Goal: Information Seeking & Learning: Check status

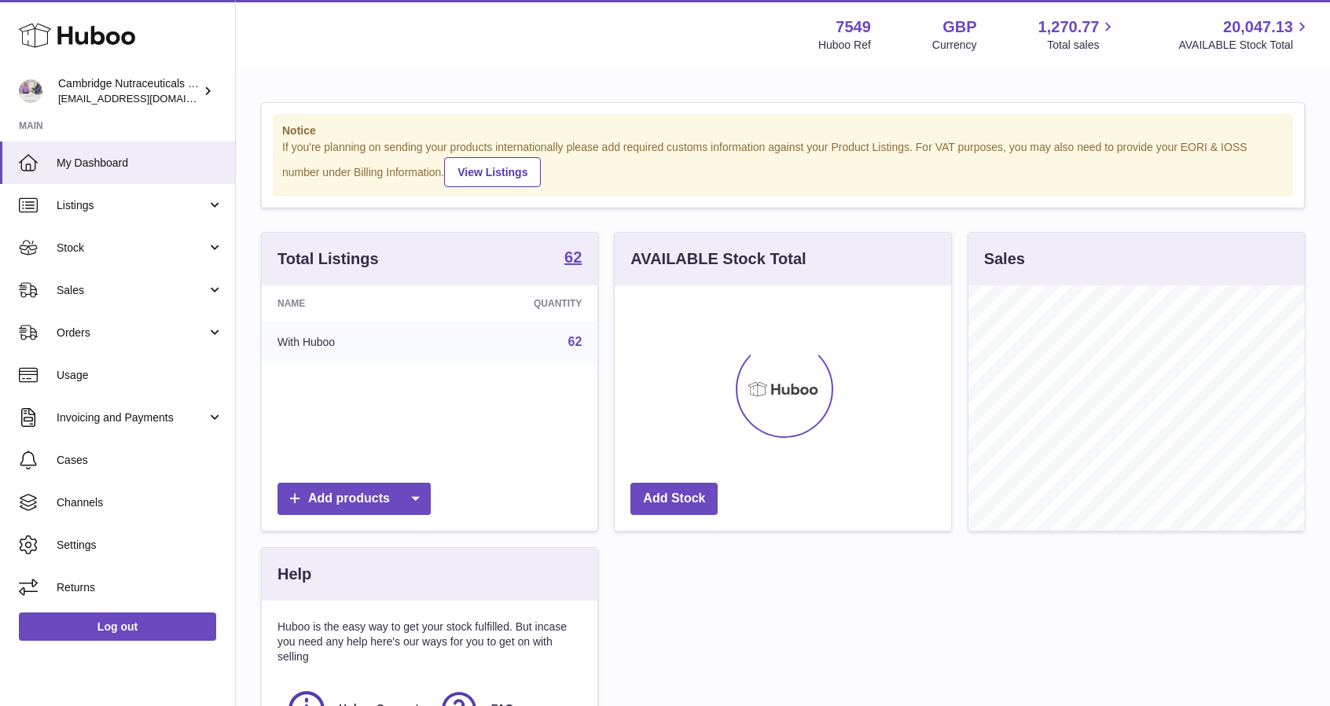
scroll to position [245, 336]
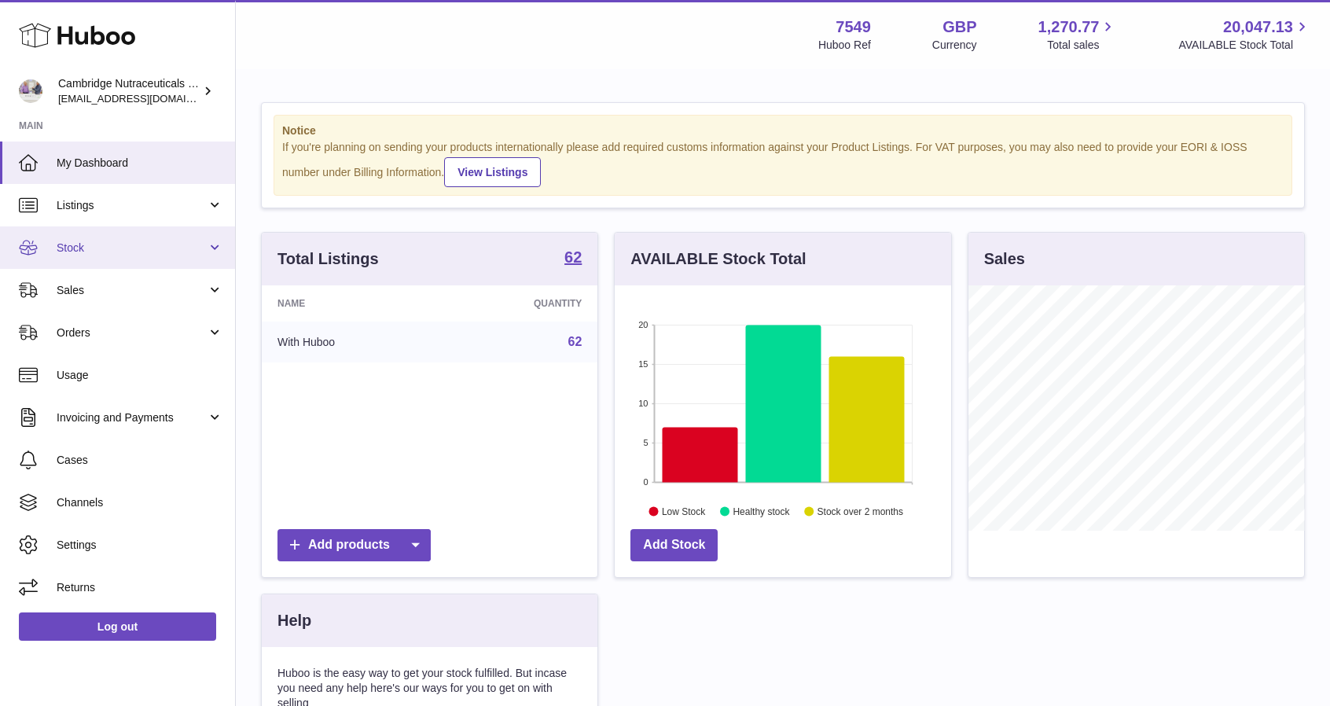
click at [93, 252] on span "Stock" at bounding box center [132, 248] width 150 height 15
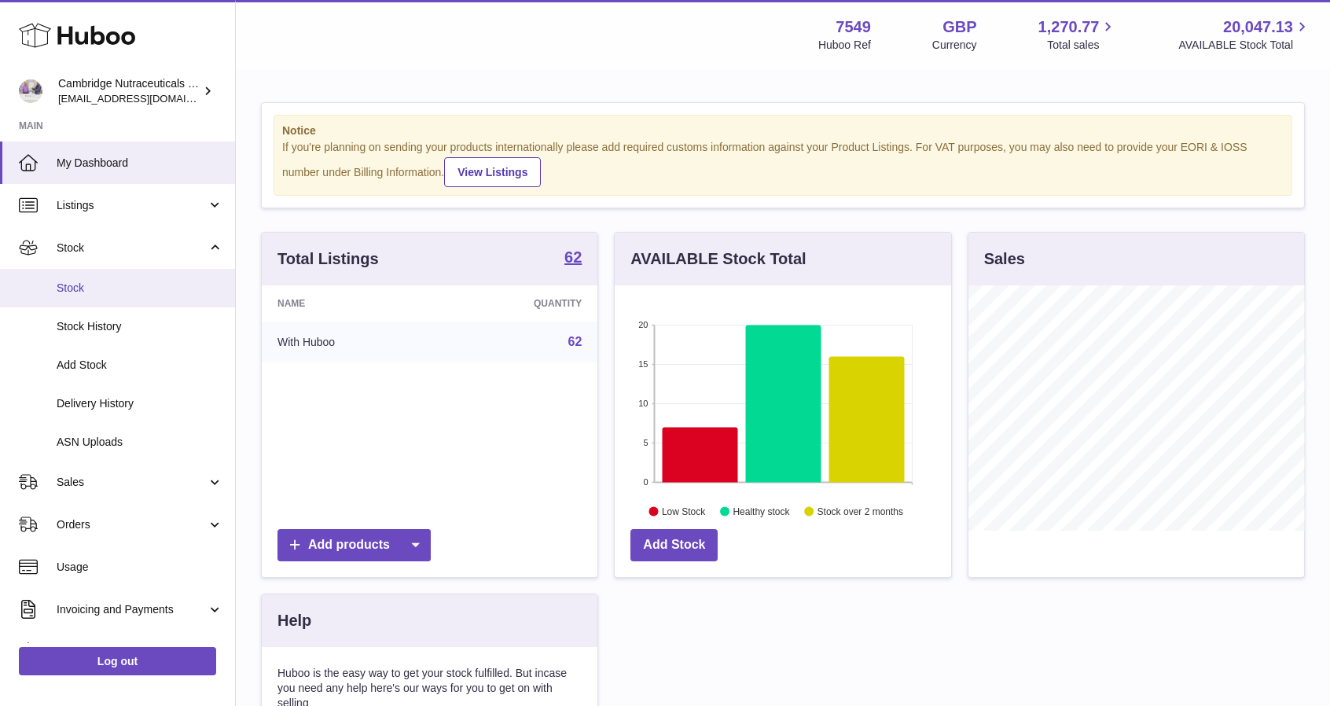
click at [90, 287] on span "Stock" at bounding box center [140, 288] width 167 height 15
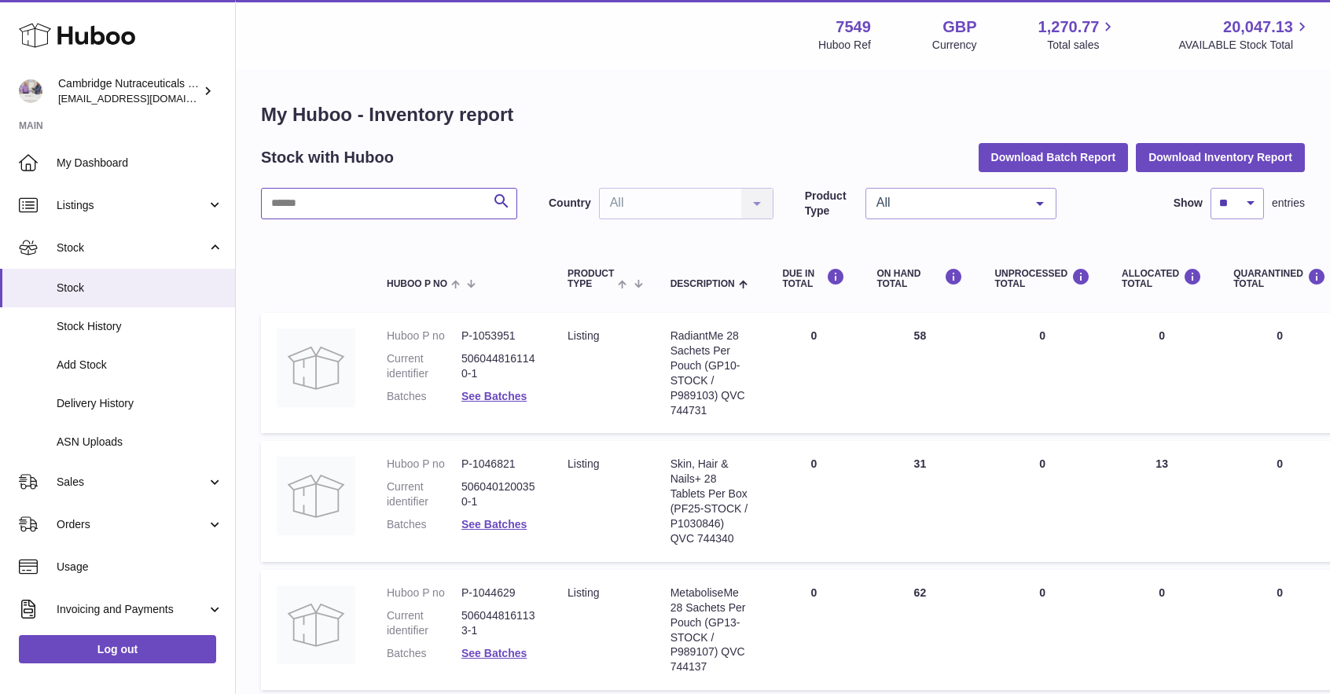
click at [348, 199] on input "text" at bounding box center [389, 203] width 256 height 31
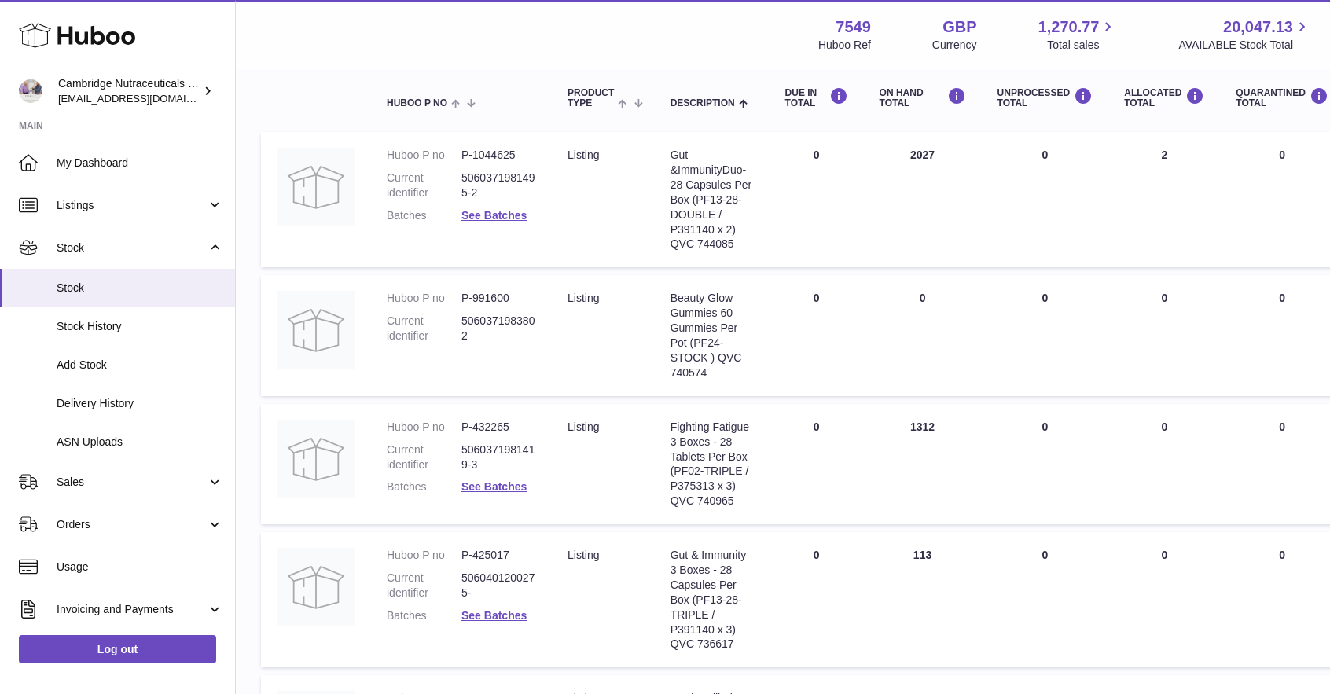
scroll to position [157, 0]
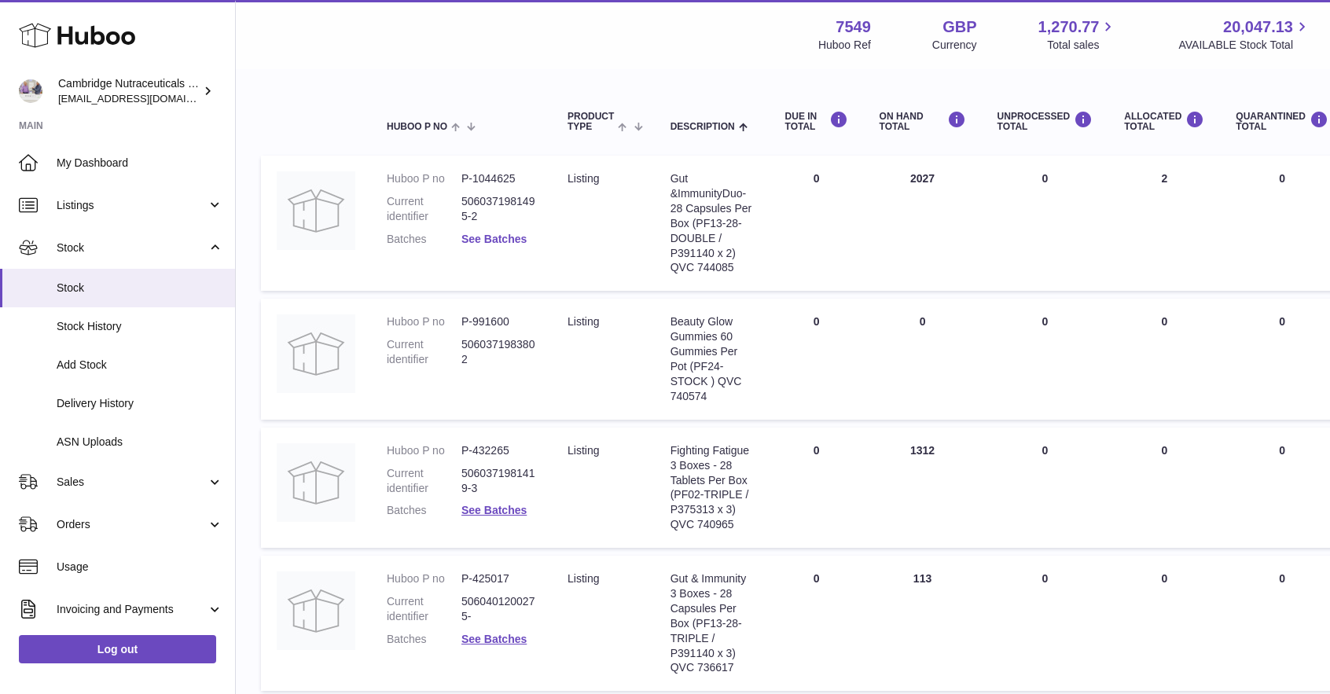
click at [481, 243] on link "See Batches" at bounding box center [493, 239] width 65 height 13
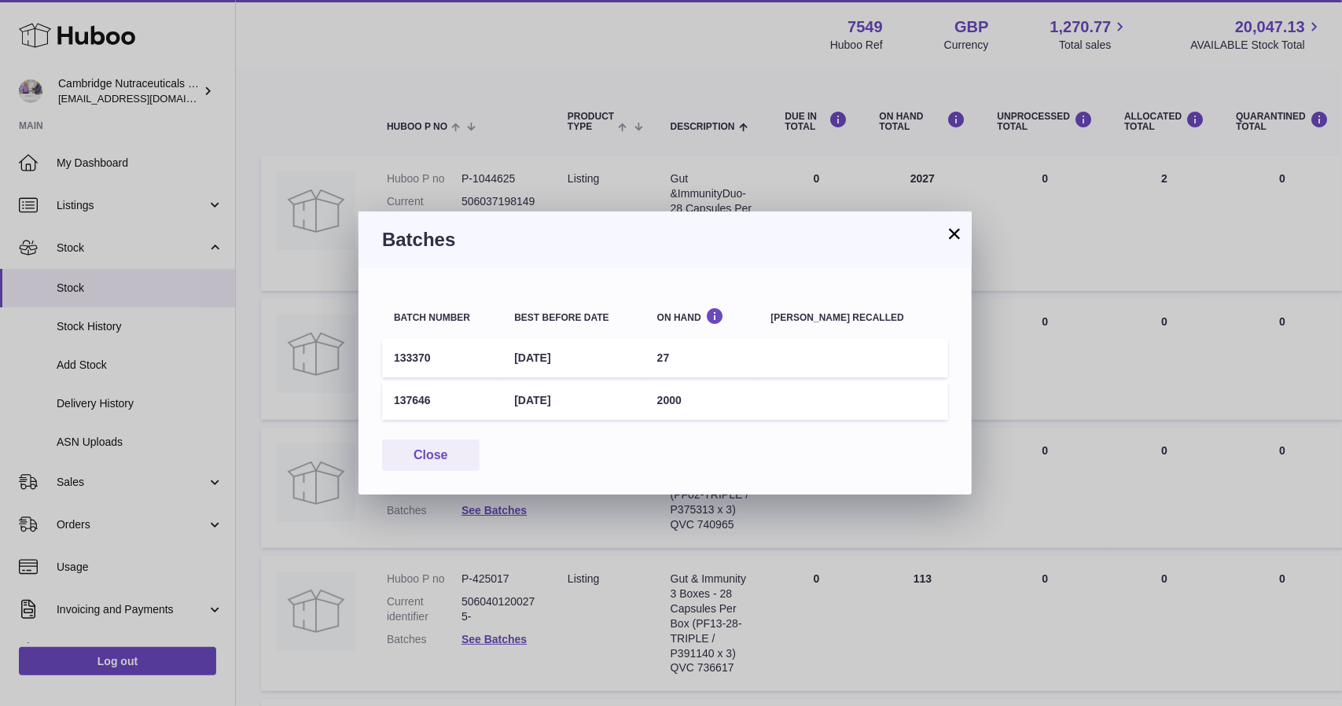
drag, startPoint x: 483, startPoint y: 241, endPoint x: 744, endPoint y: 276, distance: 263.2
click at [483, 241] on h3 "Batches" at bounding box center [665, 239] width 566 height 25
click at [959, 229] on button "×" at bounding box center [954, 233] width 19 height 19
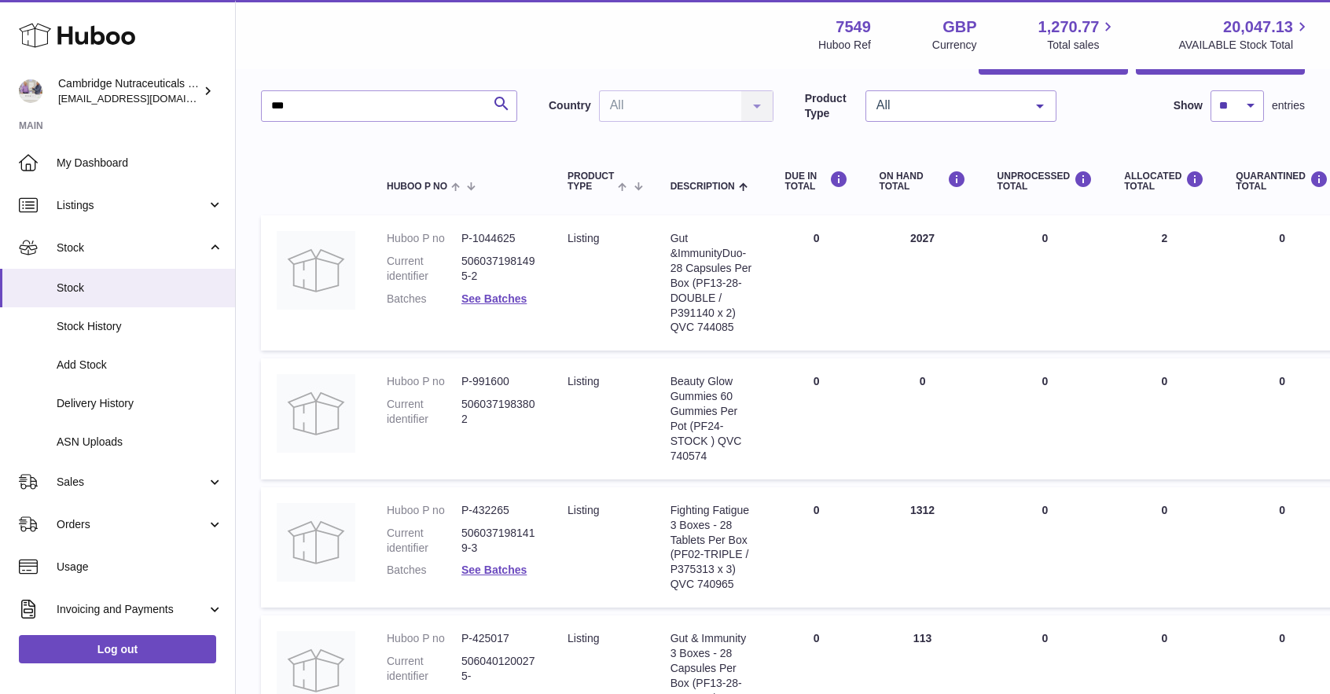
scroll to position [0, 0]
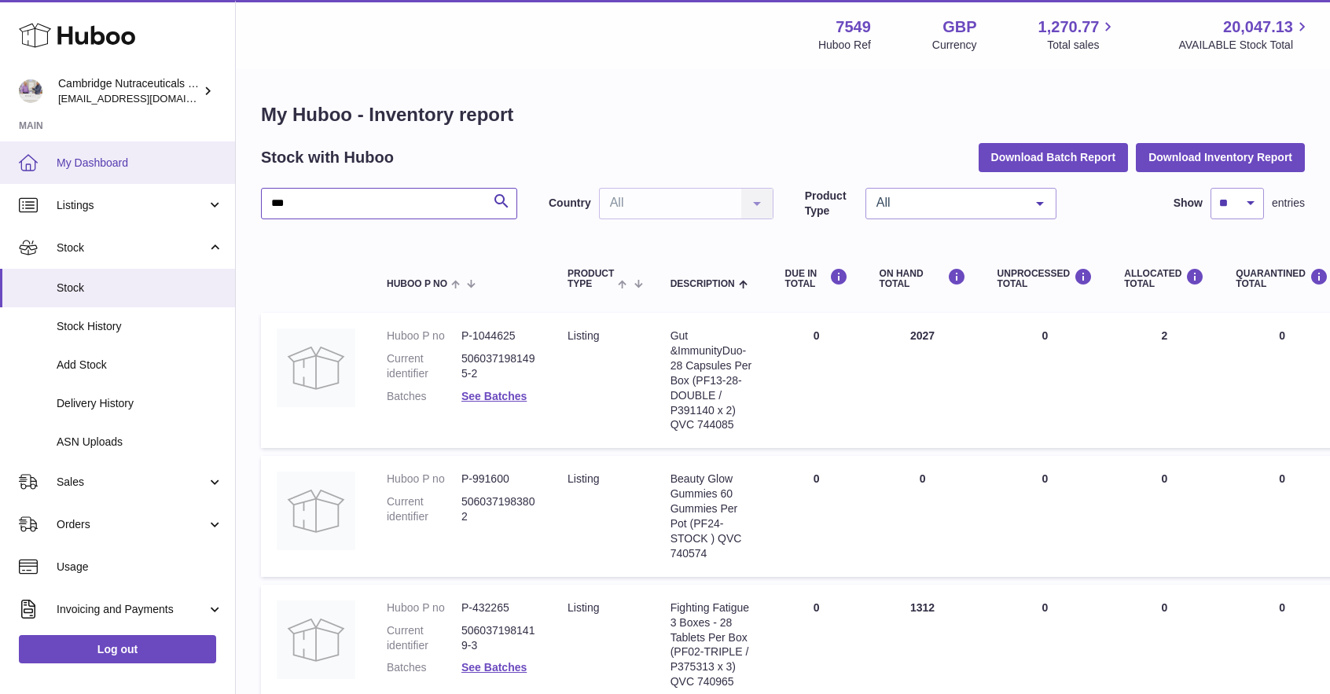
drag, startPoint x: 304, startPoint y: 194, endPoint x: 80, endPoint y: 149, distance: 228.4
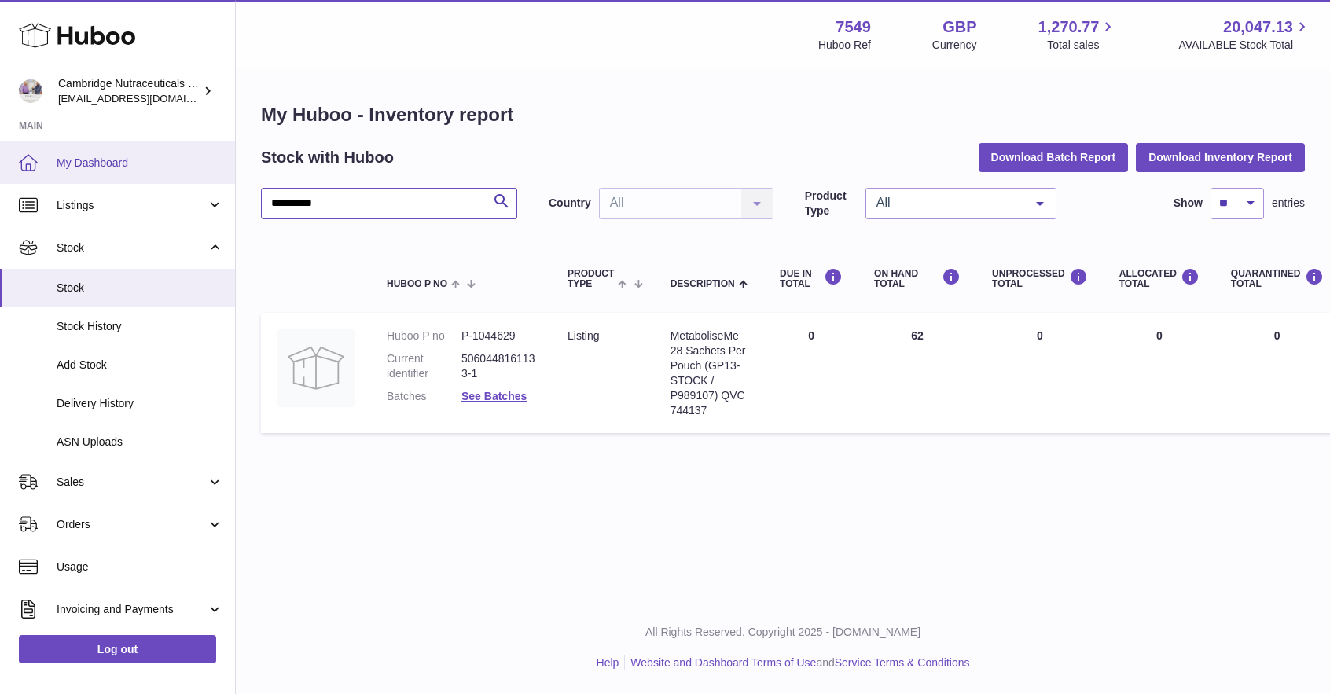
drag, startPoint x: 342, startPoint y: 196, endPoint x: 160, endPoint y: 174, distance: 182.8
click at [168, 188] on div "**********" at bounding box center [665, 347] width 1330 height 694
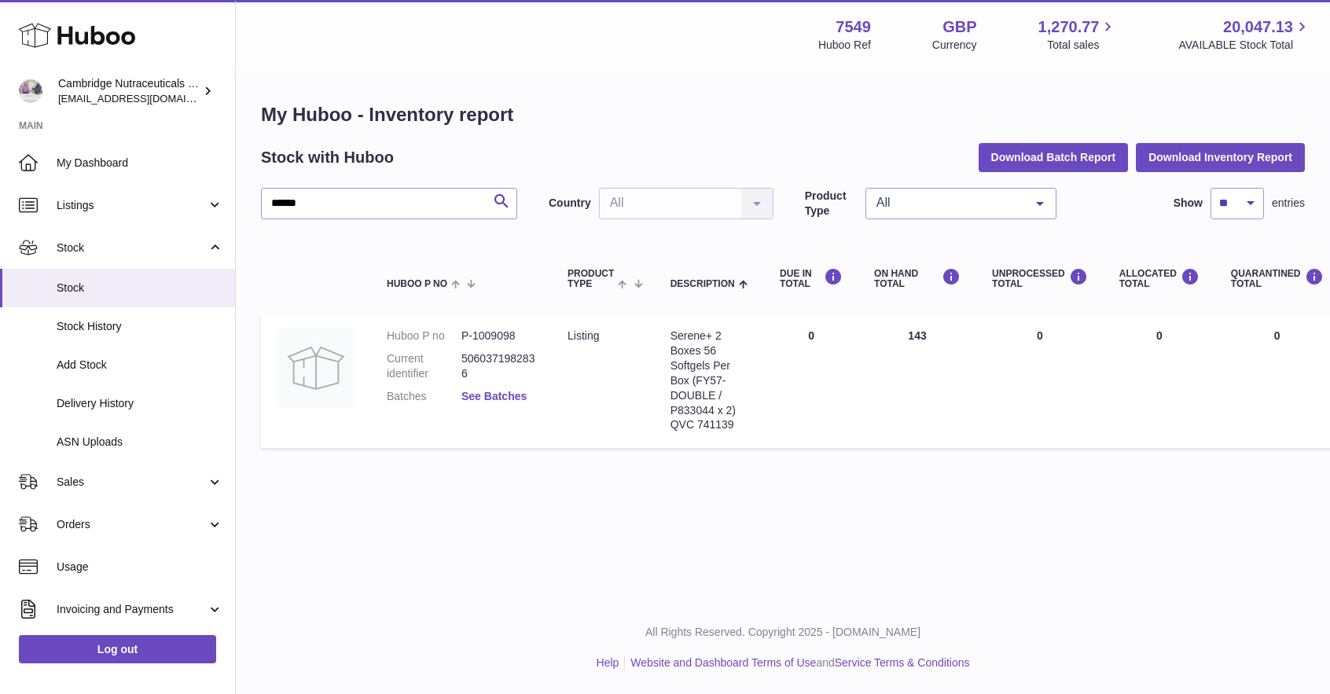
click at [479, 391] on link "See Batches" at bounding box center [493, 396] width 65 height 13
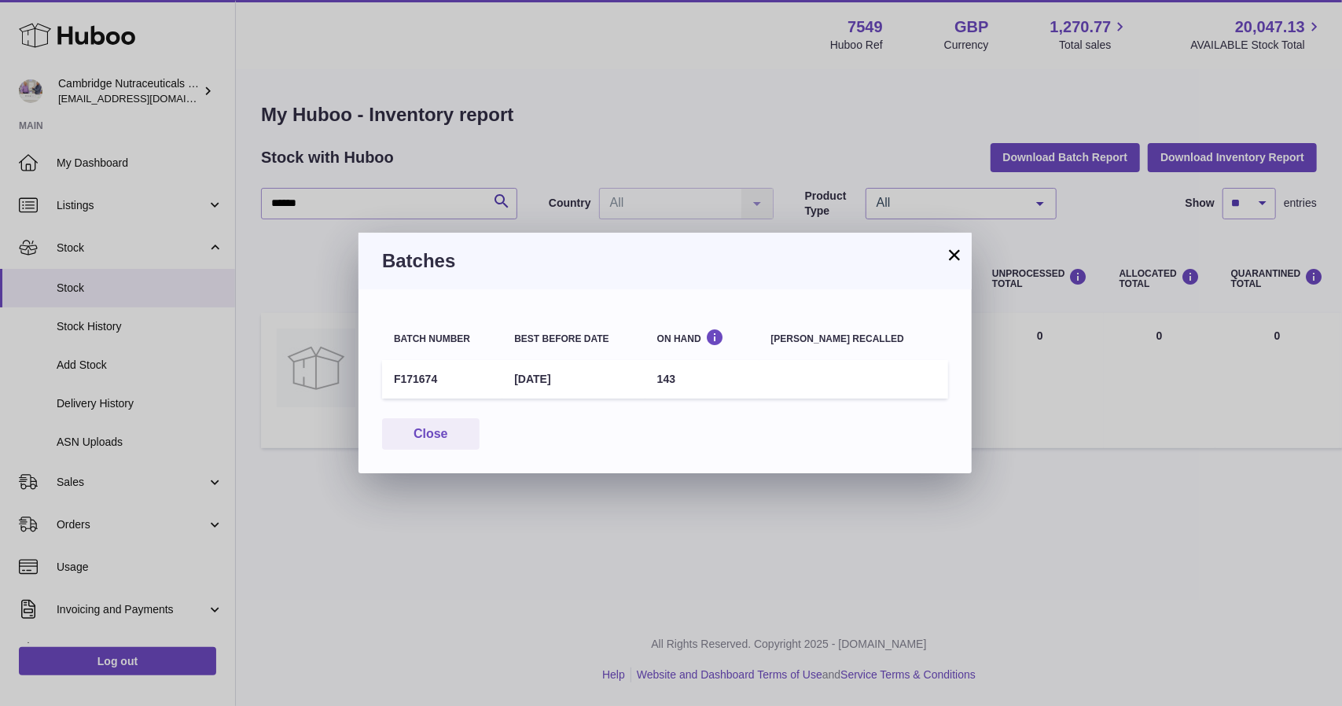
click at [956, 248] on button "×" at bounding box center [954, 254] width 19 height 19
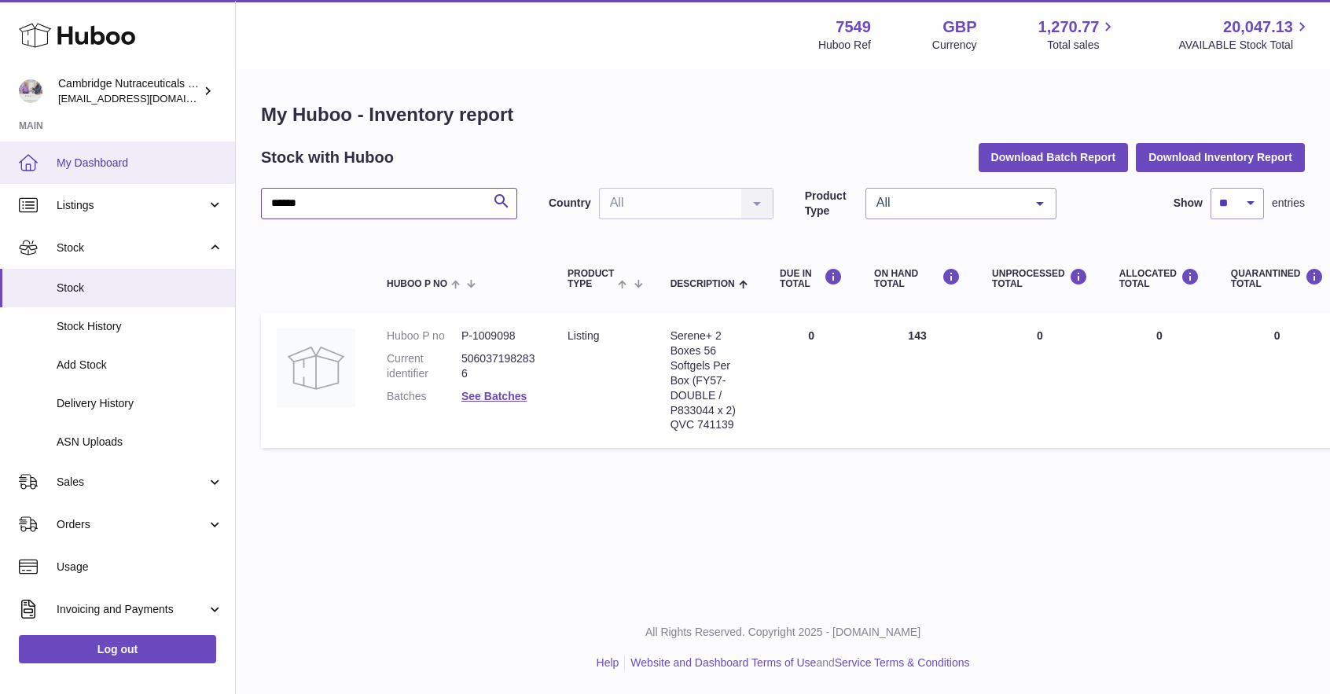
drag, startPoint x: 317, startPoint y: 207, endPoint x: 101, endPoint y: 150, distance: 223.4
click at [68, 178] on div "Huboo Cambridge Nutraceuticals Ltd [EMAIL_ADDRESS][DOMAIN_NAME] Main My Dashboa…" at bounding box center [665, 347] width 1330 height 694
type input "*********"
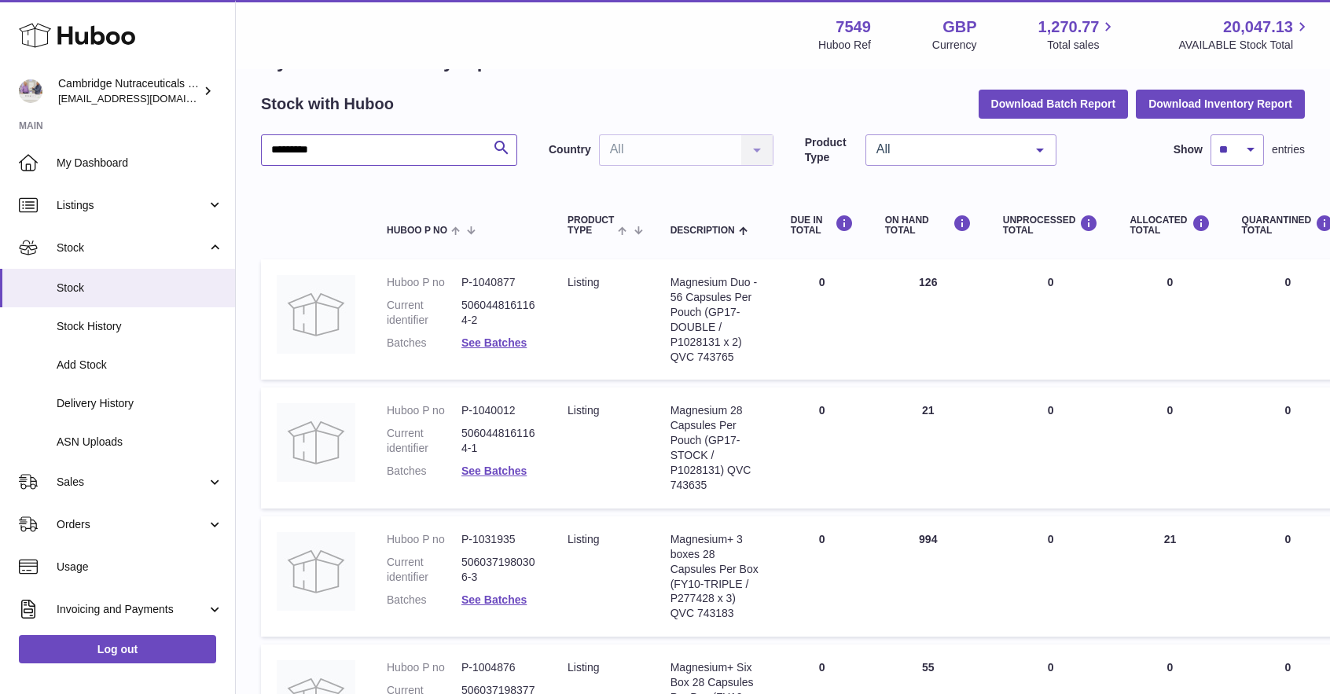
scroll to position [79, 0]
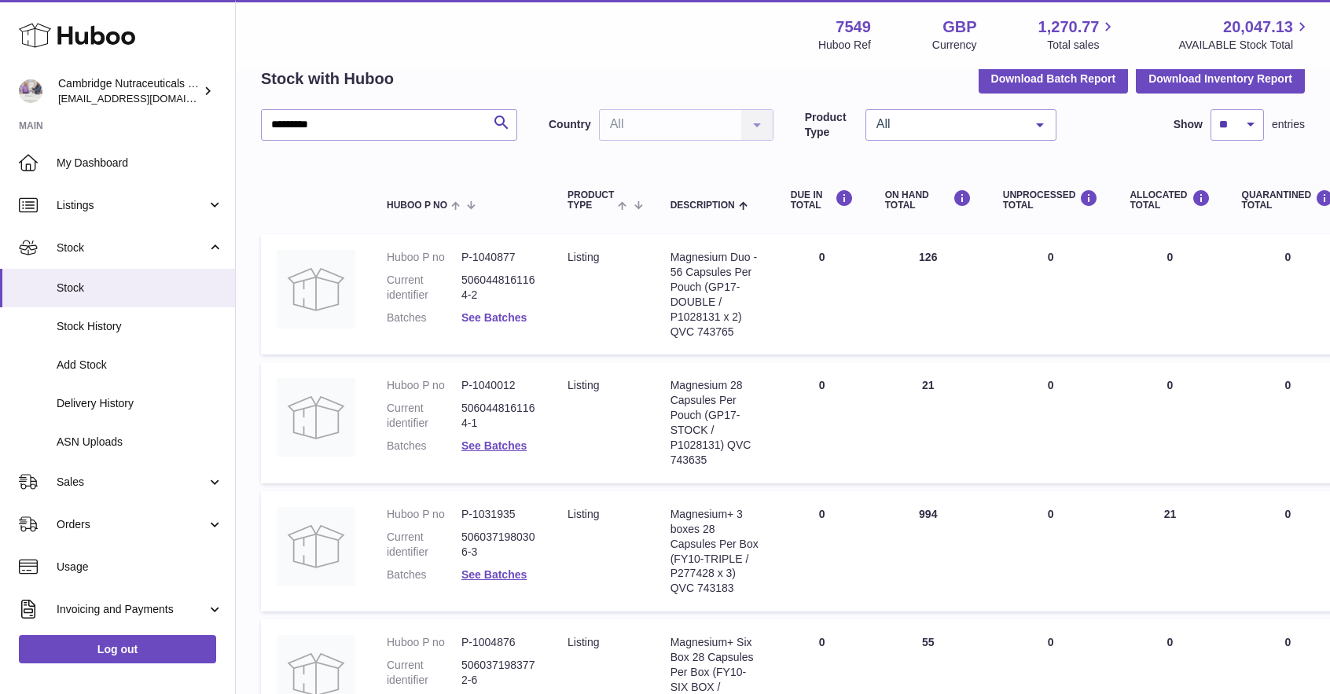
click at [502, 315] on link "See Batches" at bounding box center [493, 317] width 65 height 13
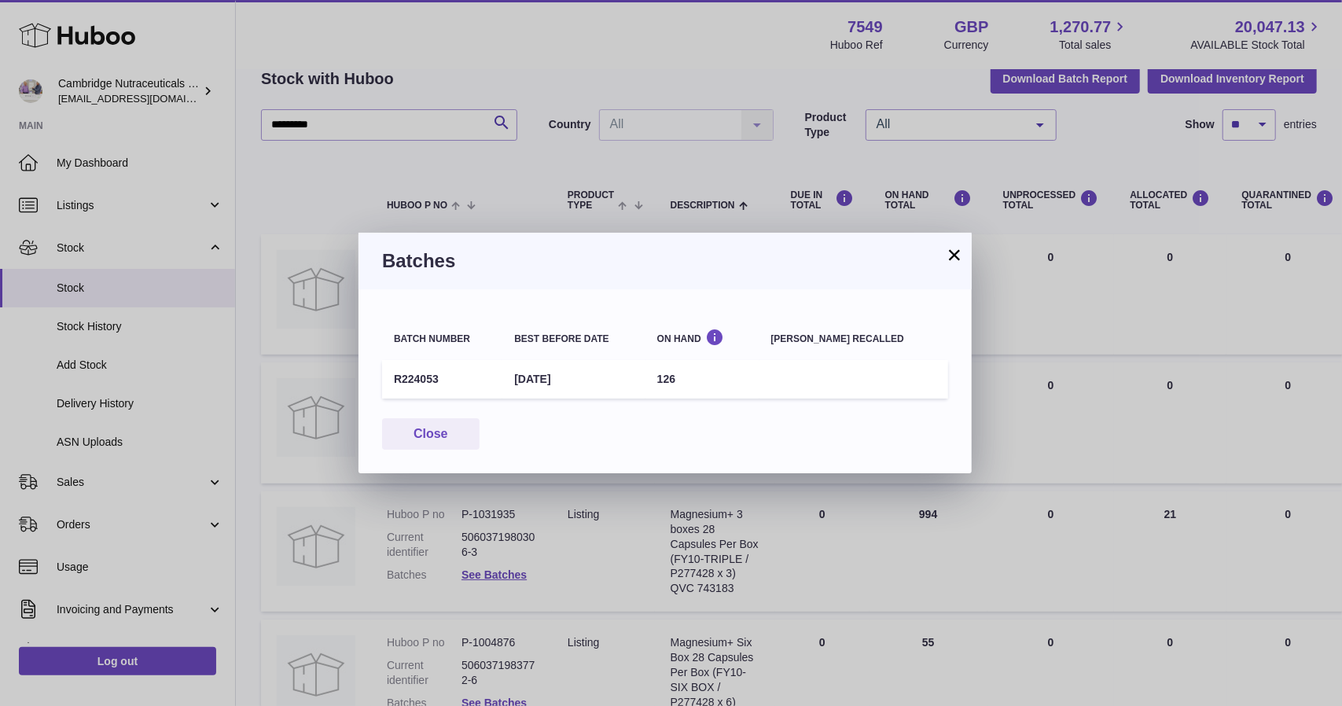
click at [963, 249] on button "×" at bounding box center [954, 254] width 19 height 19
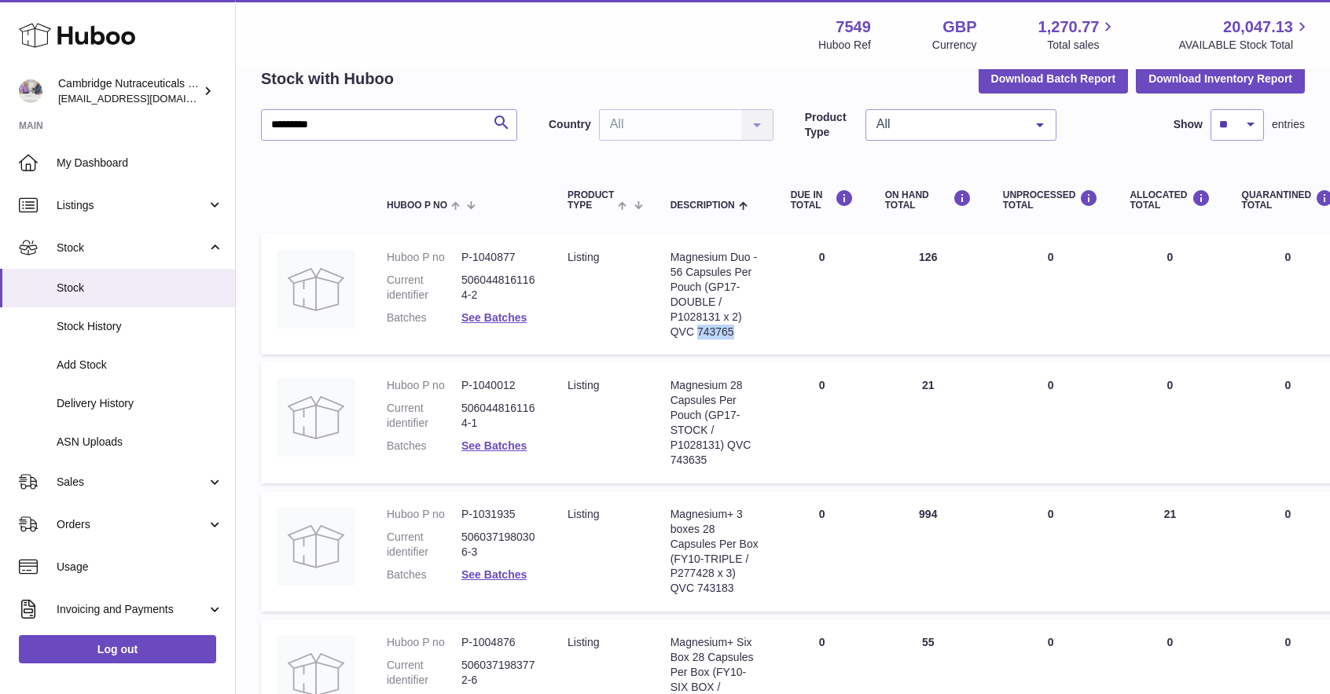
drag, startPoint x: 737, startPoint y: 343, endPoint x: 699, endPoint y: 347, distance: 38.8
click at [699, 339] on div "Magnesium Duo - 56 Capsules Per Pouch (GP17-DOUBLE / P1028131 x 2) QVC 743765" at bounding box center [714, 294] width 89 height 89
copy div "743765"
click at [136, 658] on link "Log out" at bounding box center [117, 649] width 197 height 28
